Goal: Task Accomplishment & Management: Use online tool/utility

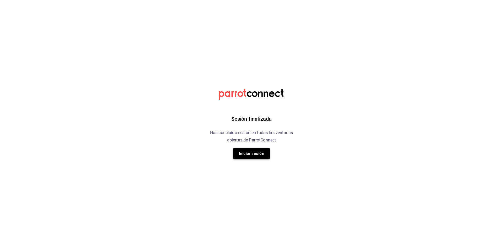
click at [257, 154] on button "Iniciar sesión" at bounding box center [251, 153] width 37 height 11
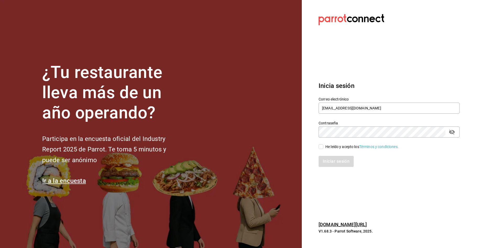
click at [324, 147] on span "He leído y acepto los Términos y condiciones." at bounding box center [360, 147] width 75 height 6
click at [323, 147] on input "He leído y acepto los Términos y condiciones." at bounding box center [321, 146] width 5 height 5
checkbox input "true"
click at [338, 161] on button "Iniciar sesión" at bounding box center [337, 161] width 36 height 11
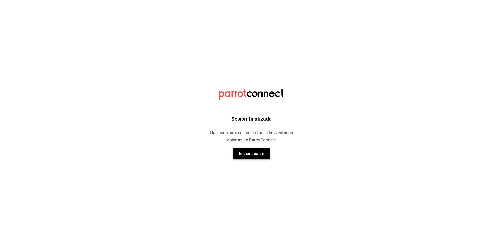
click at [245, 153] on button "Iniciar sesión" at bounding box center [251, 153] width 37 height 11
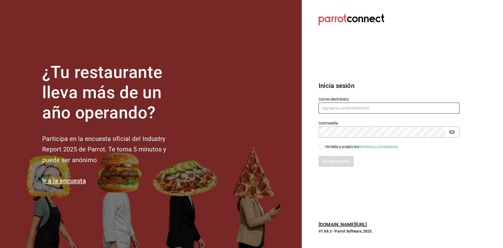
type input "[EMAIL_ADDRESS][DOMAIN_NAME]"
drag, startPoint x: 322, startPoint y: 147, endPoint x: 327, endPoint y: 153, distance: 8.2
click at [323, 147] on input "He leído y acepto los Términos y condiciones." at bounding box center [321, 146] width 5 height 5
checkbox input "true"
click at [332, 165] on button "Iniciar sesión" at bounding box center [337, 161] width 36 height 11
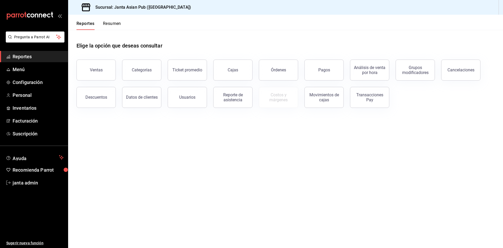
click at [233, 100] on div "Reporte de asistencia" at bounding box center [233, 97] width 32 height 10
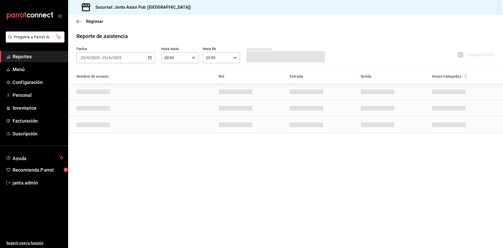
click at [149, 62] on div "2025-08-25 25 / 8 / 2025 - 2025-08-25 25 / 8 / 2025" at bounding box center [115, 57] width 79 height 11
click at [149, 57] on icon "button" at bounding box center [150, 58] width 4 height 4
click at [96, 132] on span "Rango de fechas" at bounding box center [101, 133] width 41 height 6
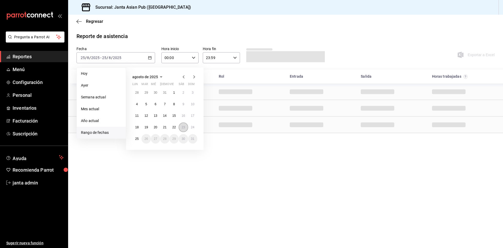
click at [185, 128] on abbr "23" at bounding box center [183, 127] width 3 height 4
click at [184, 128] on abbr "23" at bounding box center [183, 127] width 3 height 4
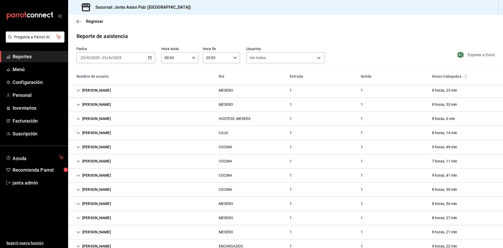
click at [472, 56] on span "Exportar a Excel" at bounding box center [477, 55] width 36 height 6
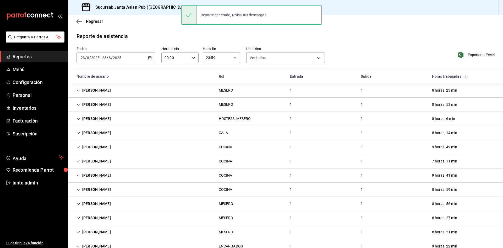
click at [136, 61] on div "2025-08-23 23 / 8 / 2025 - 2025-08-23 23 / 8 / 2025" at bounding box center [115, 57] width 79 height 11
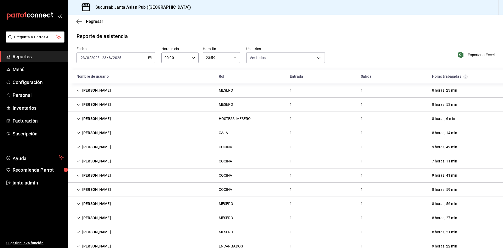
click at [149, 56] on icon "button" at bounding box center [150, 58] width 4 height 4
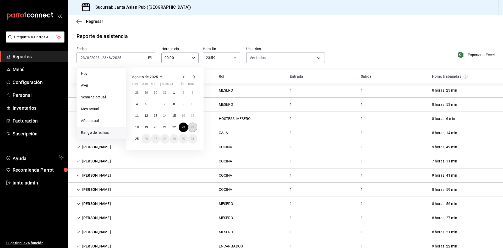
click at [191, 127] on abbr "24" at bounding box center [192, 127] width 3 height 4
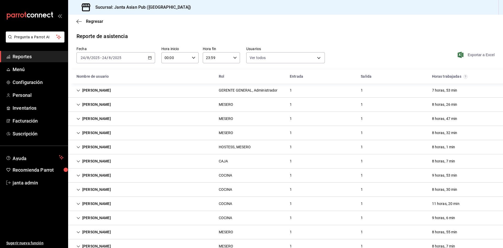
click at [475, 56] on span "Exportar a Excel" at bounding box center [477, 55] width 36 height 6
